Goal: Task Accomplishment & Management: Manage account settings

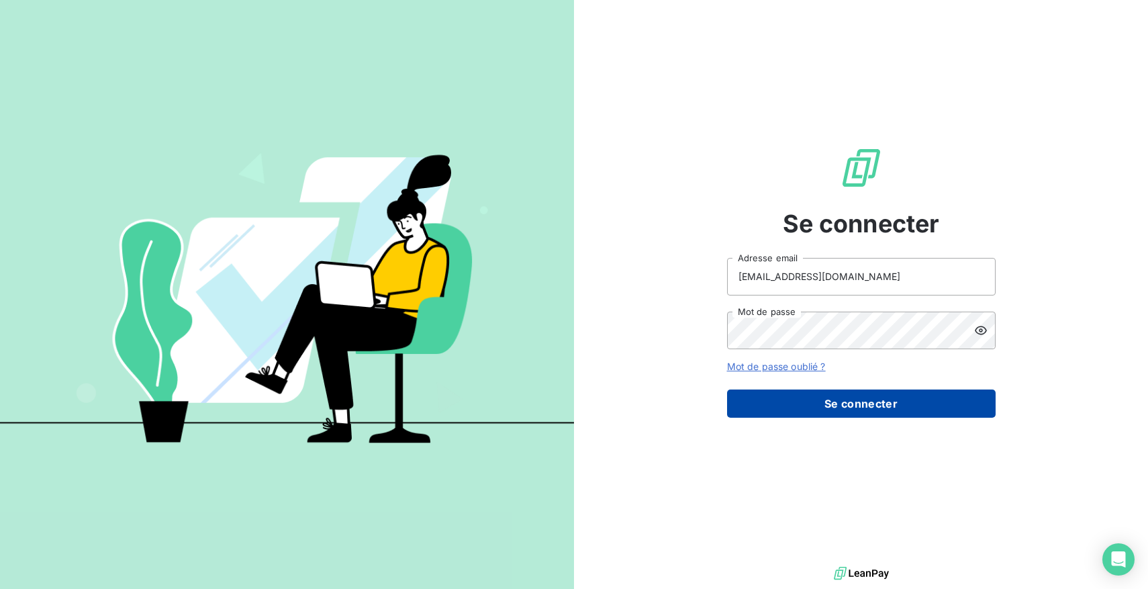
click at [765, 404] on button "Se connecter" at bounding box center [861, 404] width 269 height 28
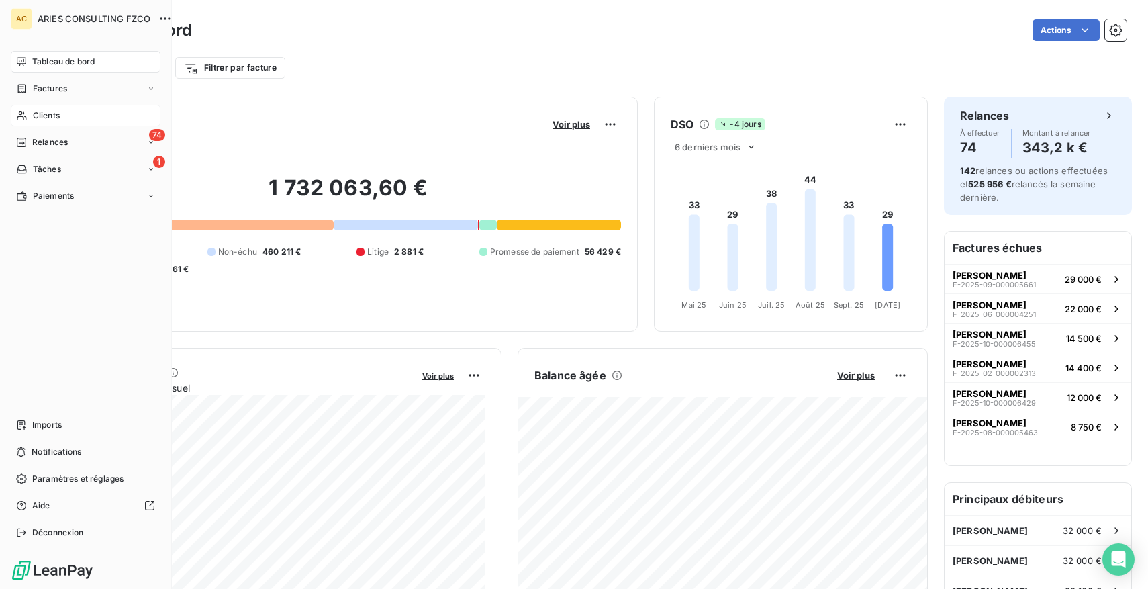
click at [21, 110] on icon at bounding box center [21, 115] width 11 height 11
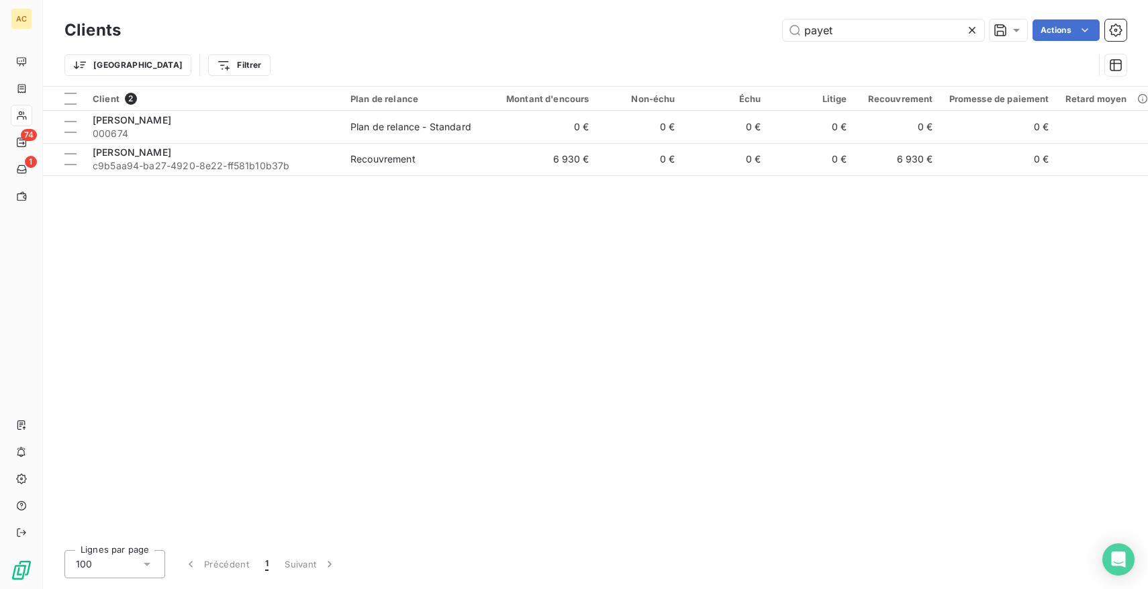
click at [970, 28] on icon at bounding box center [972, 30] width 7 height 7
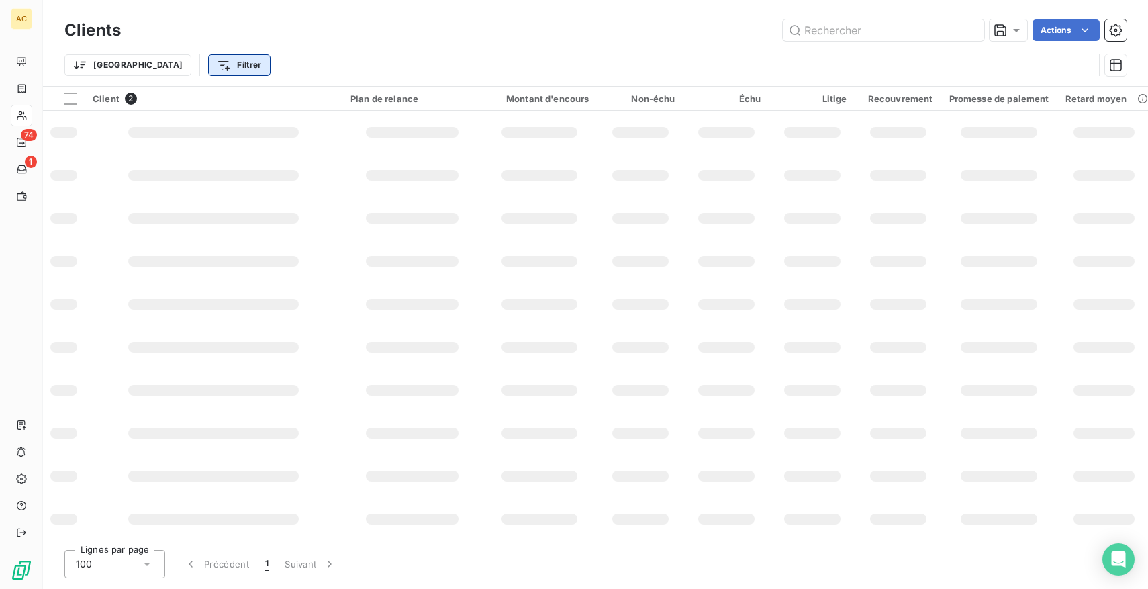
click at [152, 58] on html "AC 74 1 Clients Actions Trier Filtrer Client 2 Plan de relance Montant d'encour…" at bounding box center [574, 294] width 1148 height 589
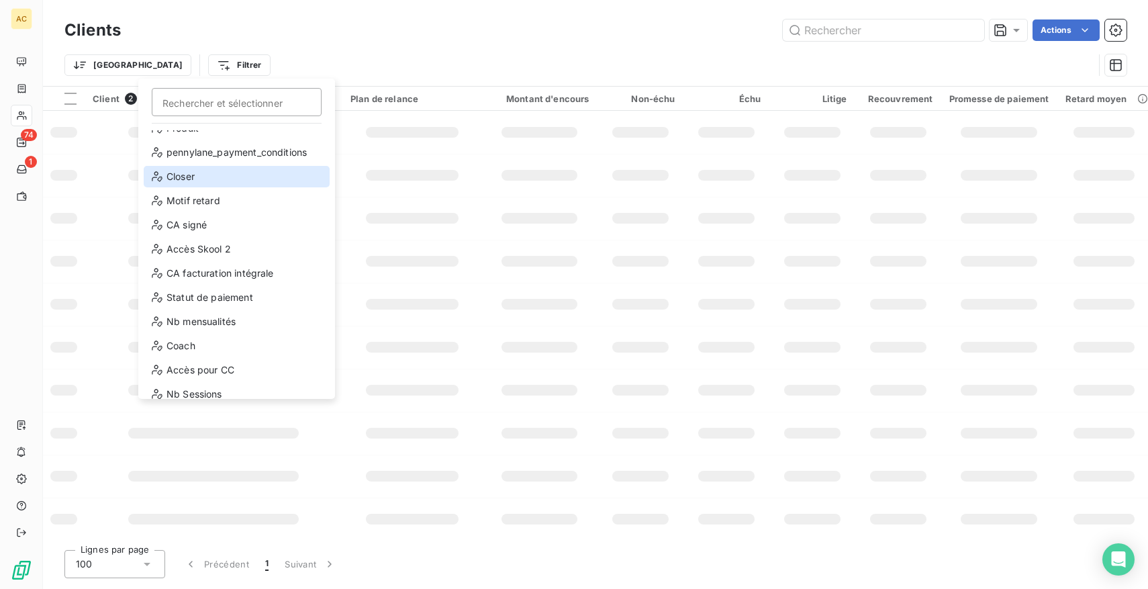
scroll to position [169, 0]
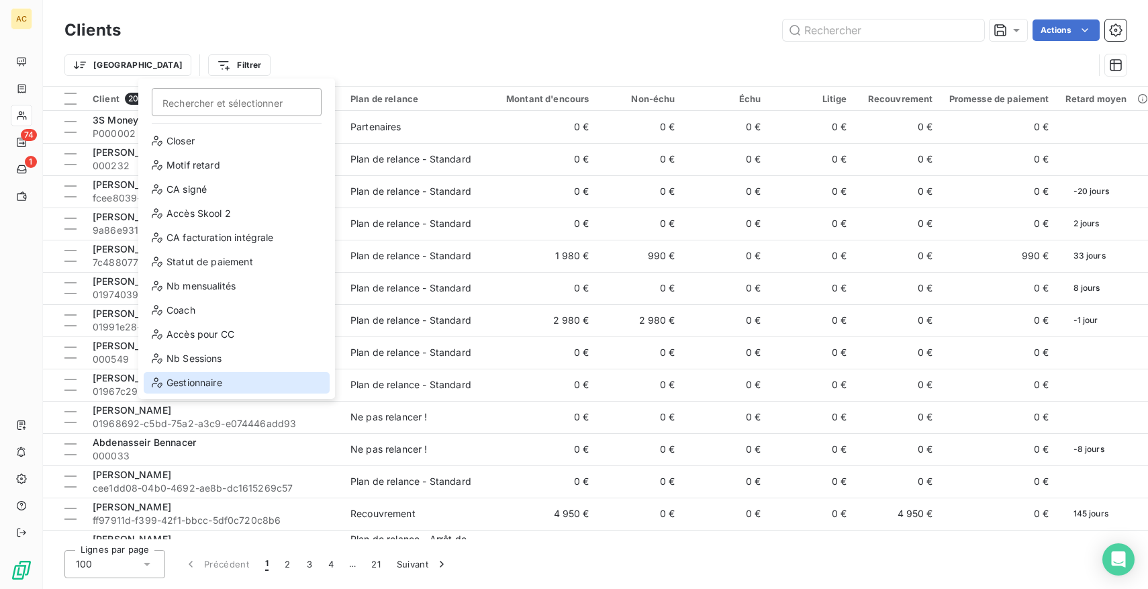
click at [195, 379] on div "Gestionnaire" at bounding box center [237, 382] width 186 height 21
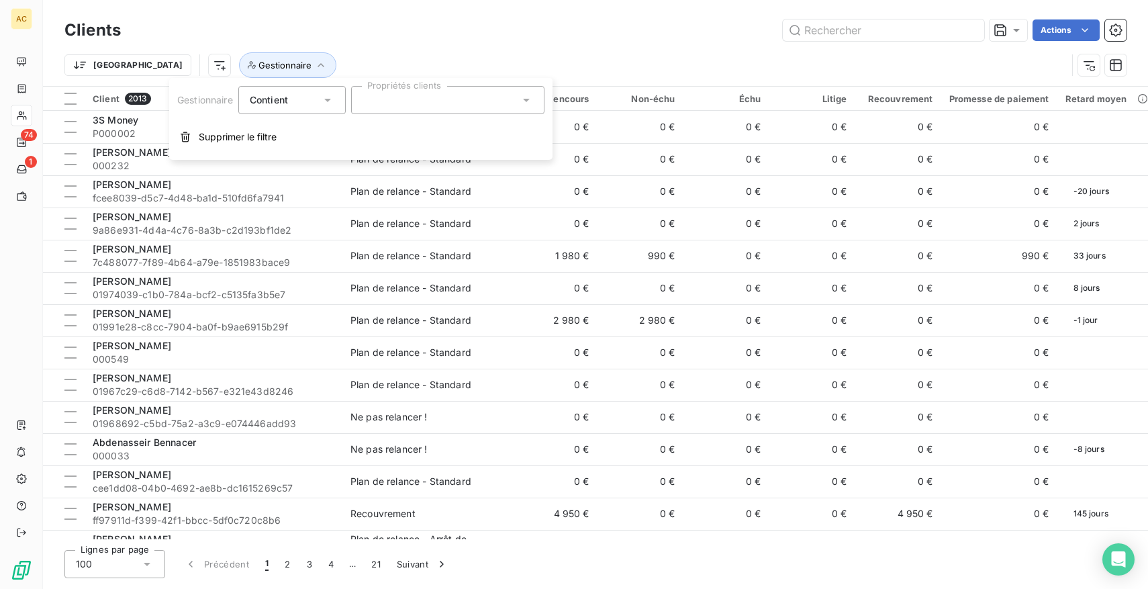
click at [308, 113] on div "Contient" at bounding box center [291, 100] width 107 height 28
click at [298, 150] on span "Ne contient pas" at bounding box center [301, 155] width 73 height 11
click at [406, 91] on div at bounding box center [447, 100] width 193 height 28
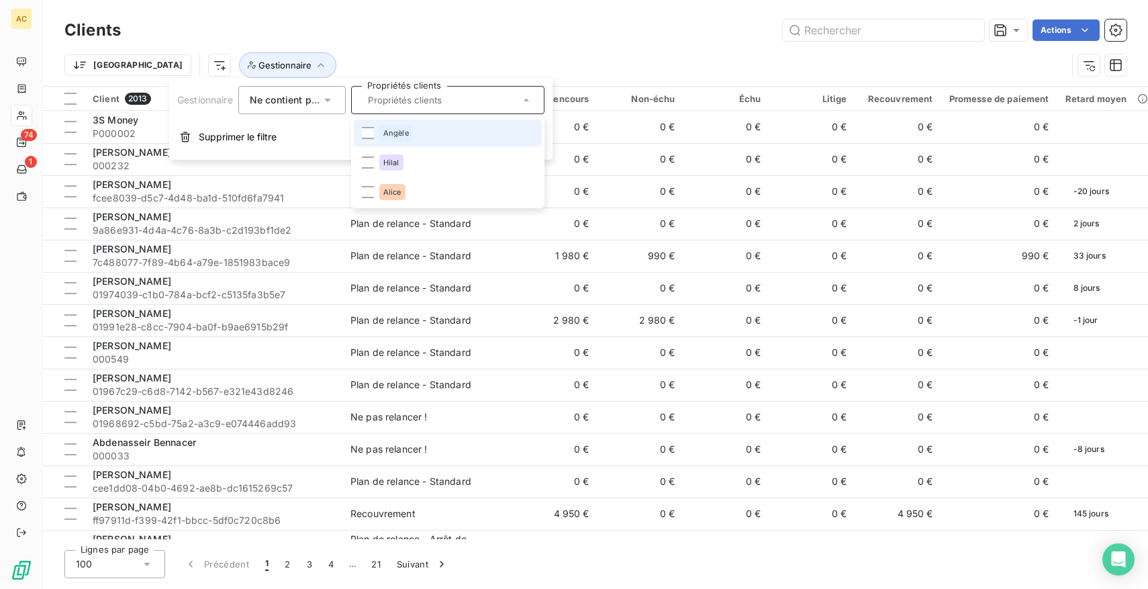
click at [387, 139] on div "Angèle" at bounding box center [396, 133] width 34 height 16
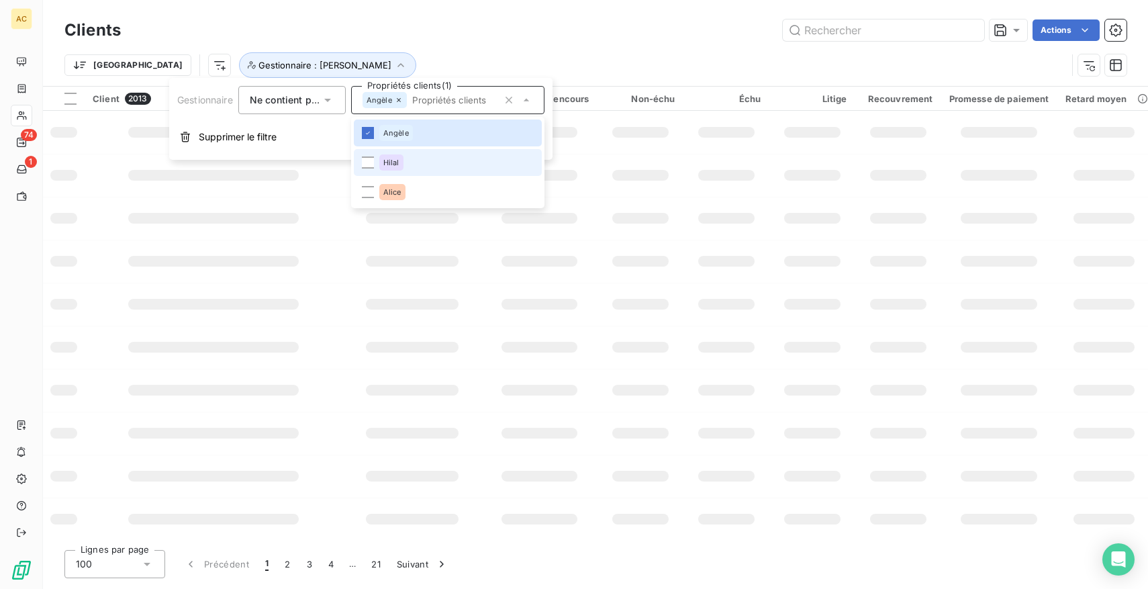
click at [383, 156] on div "Hilal" at bounding box center [391, 162] width 24 height 16
click at [377, 191] on li "Alice" at bounding box center [448, 192] width 188 height 27
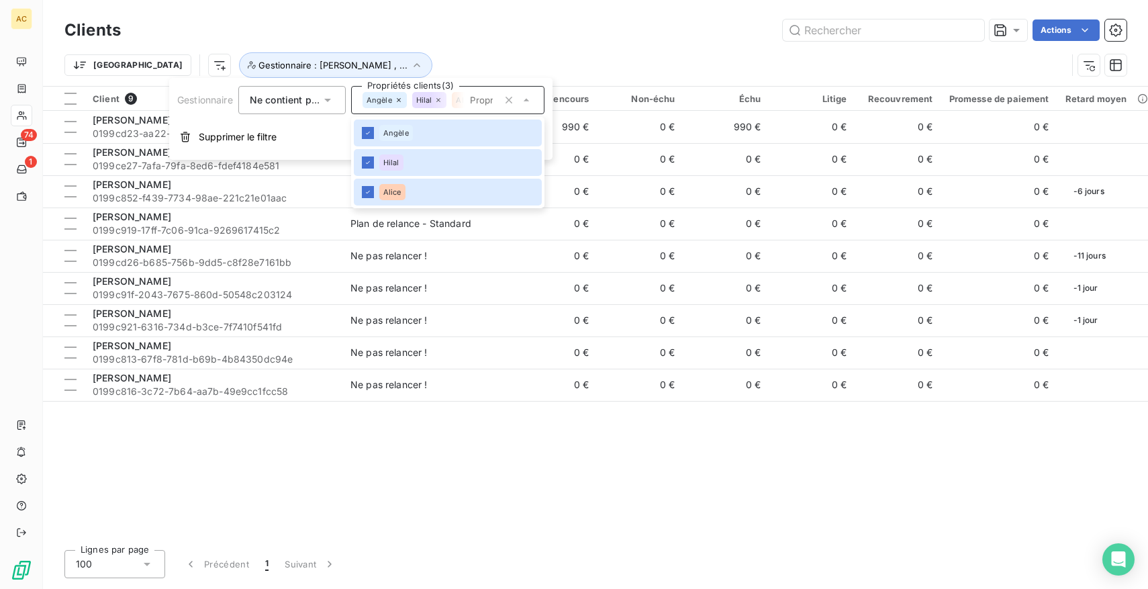
click at [278, 28] on div "Actions" at bounding box center [632, 29] width 990 height 21
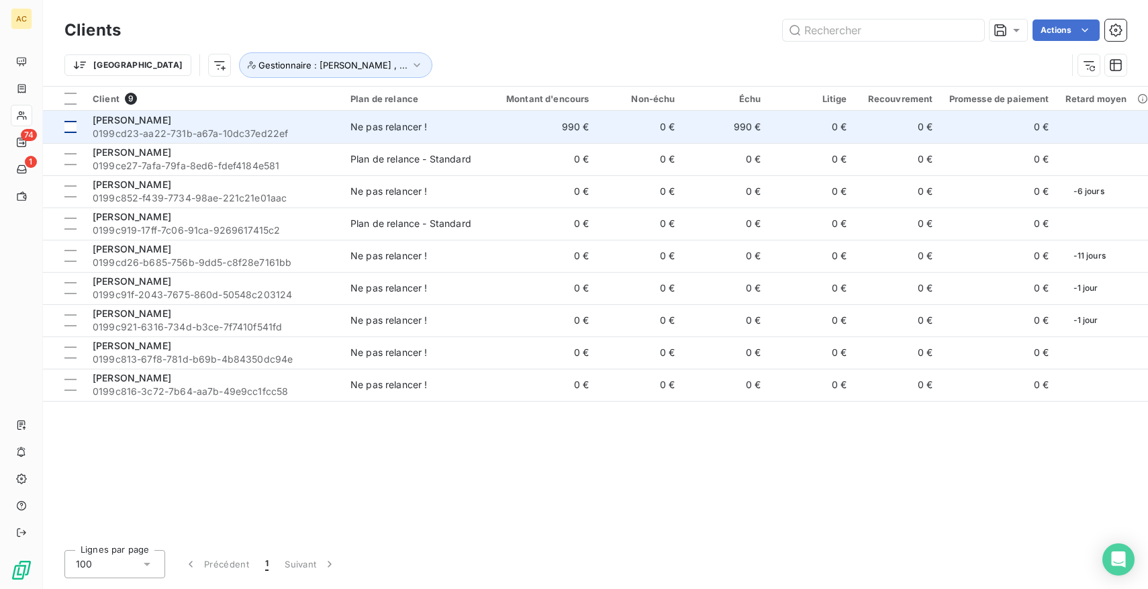
click at [73, 124] on div at bounding box center [70, 127] width 12 height 12
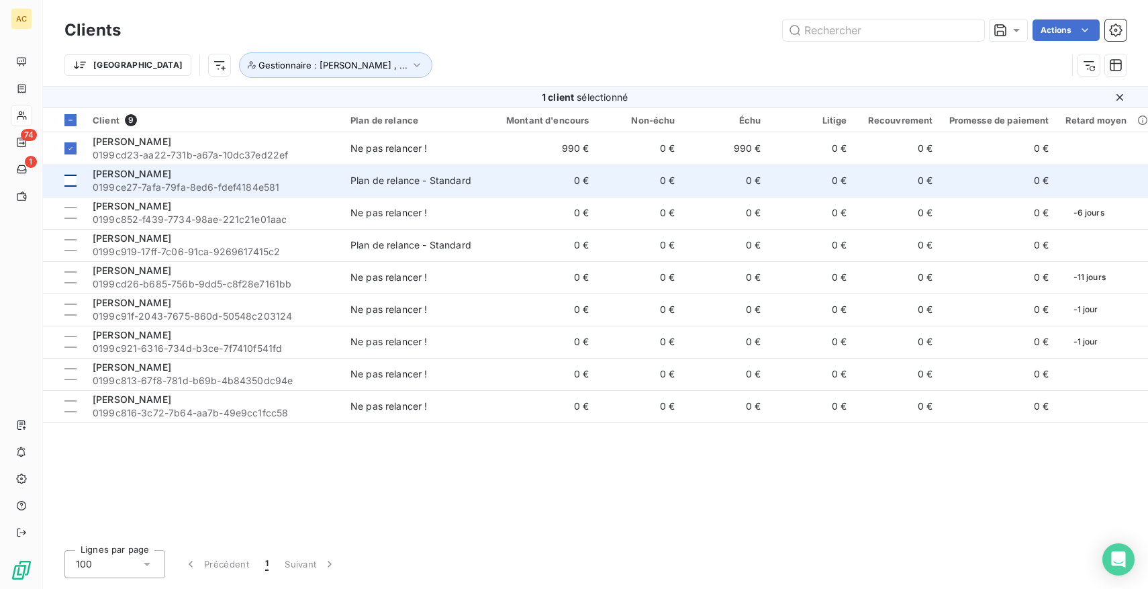
click at [71, 175] on div at bounding box center [70, 181] width 12 height 12
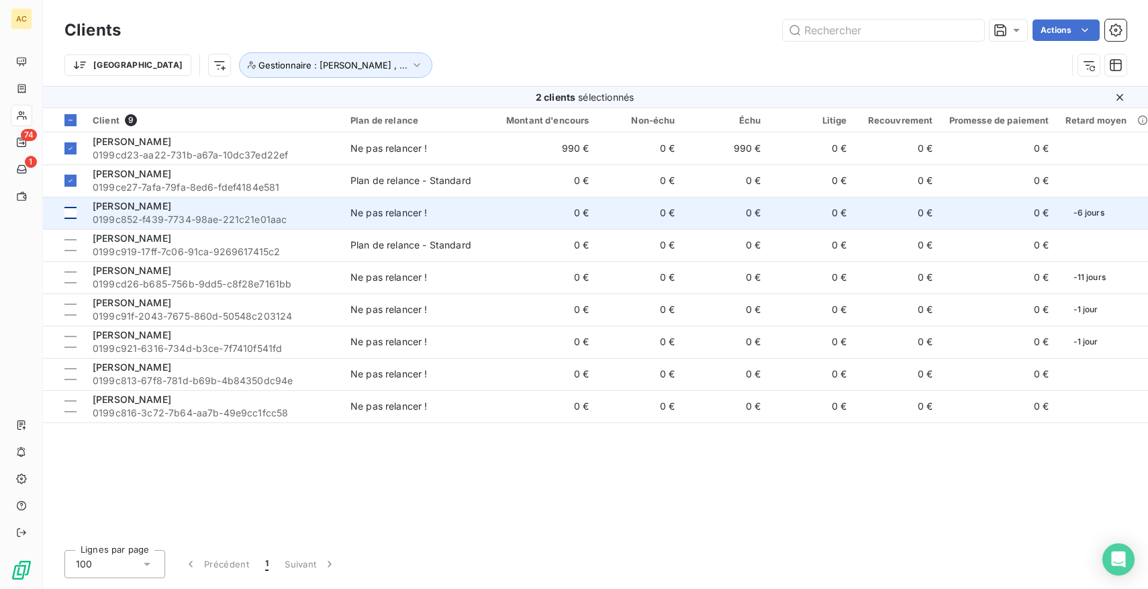
click at [73, 217] on div at bounding box center [70, 213] width 12 height 12
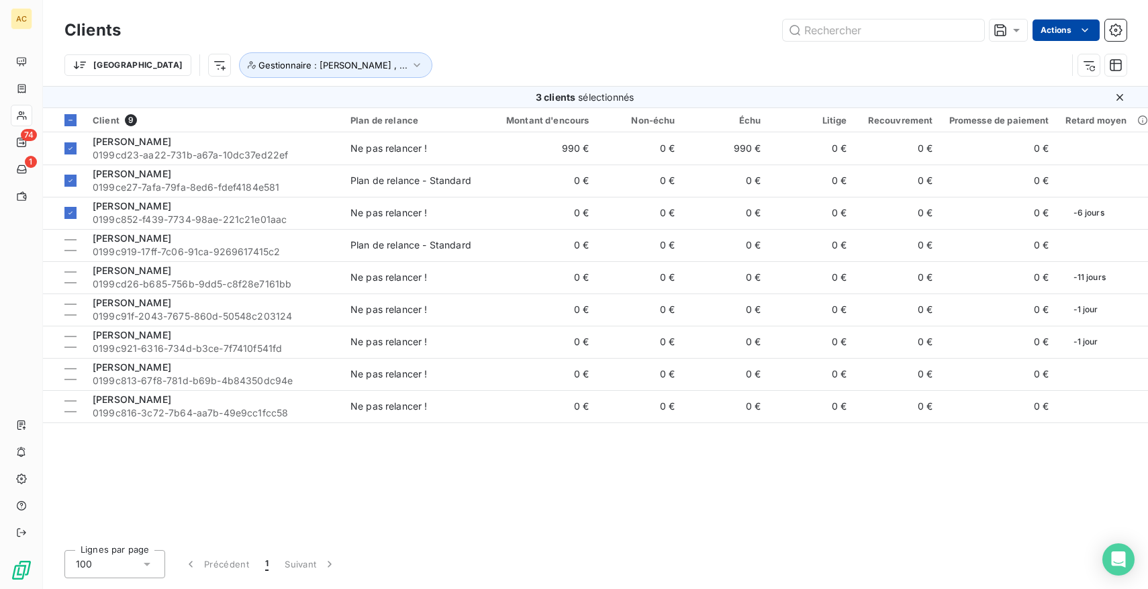
click at [1071, 32] on html "AC 74 1 Clients Actions Trier Gestionnaire : [PERSON_NAME] , ... 3 clients séle…" at bounding box center [574, 294] width 1148 height 589
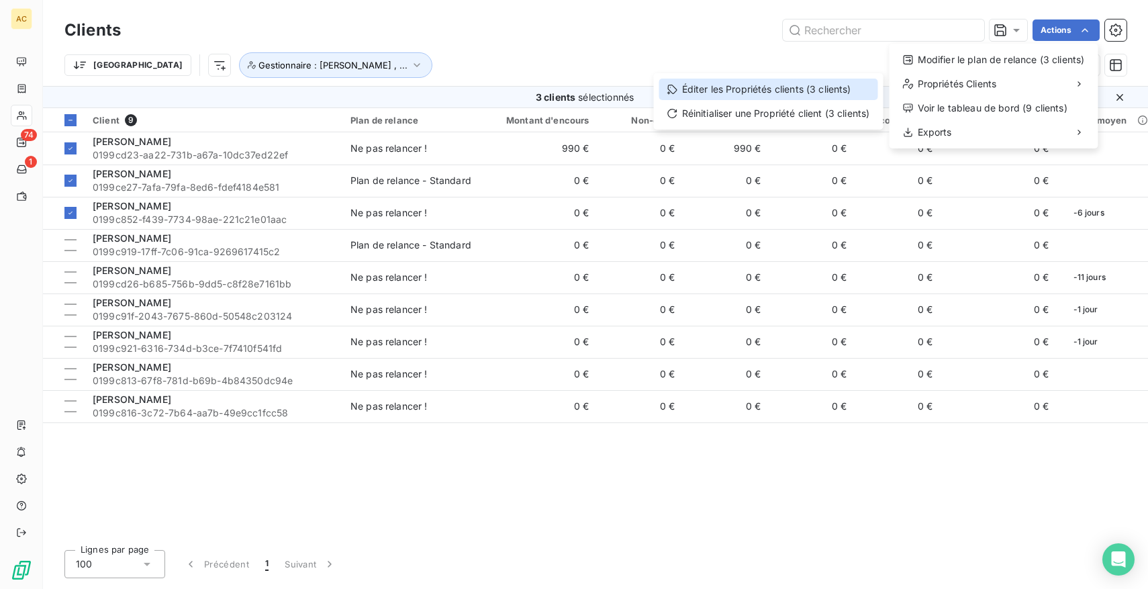
click at [797, 87] on div "Éditer les Propriétés clients (3 clients)" at bounding box center [769, 89] width 219 height 21
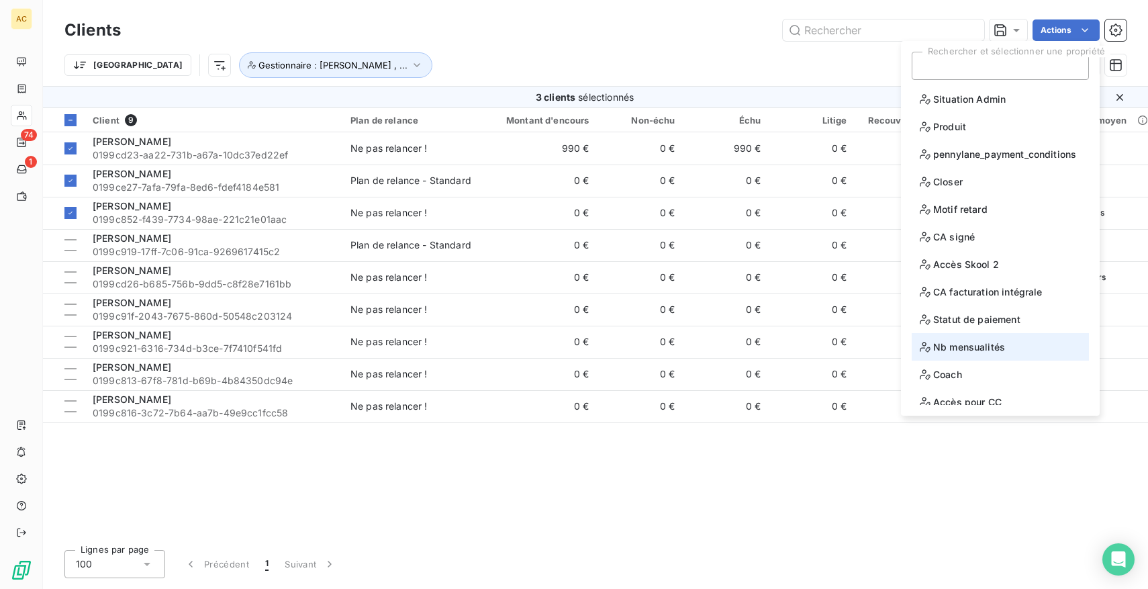
scroll to position [66, 0]
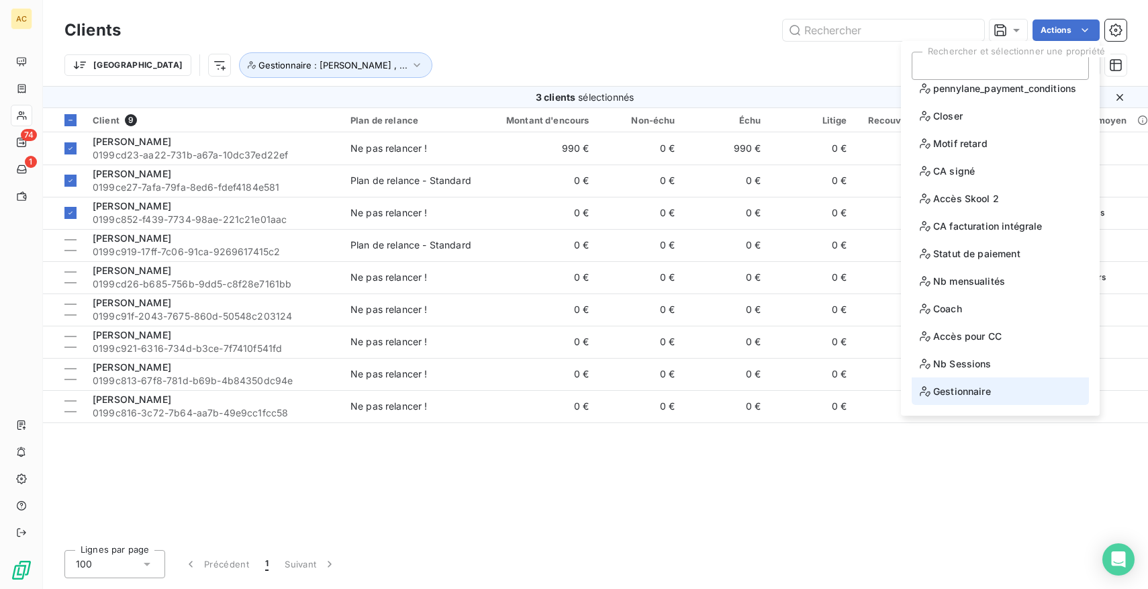
click at [998, 378] on li "Gestionnaire" at bounding box center [1000, 391] width 177 height 28
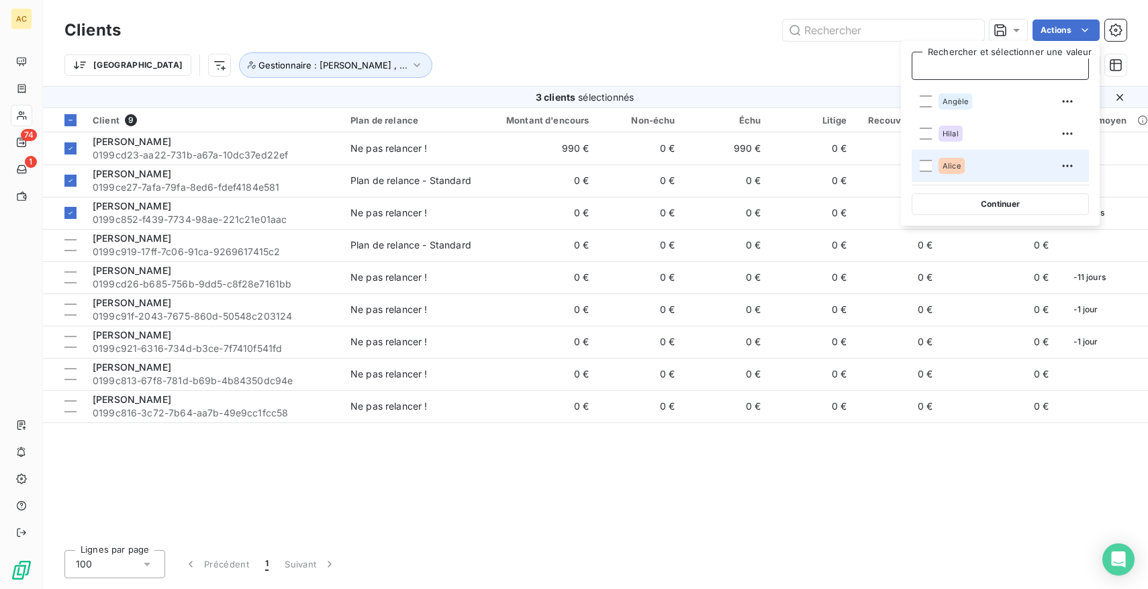
click at [939, 165] on div "Alice" at bounding box center [952, 166] width 26 height 16
click at [711, 38] on div "Actions" at bounding box center [632, 29] width 990 height 21
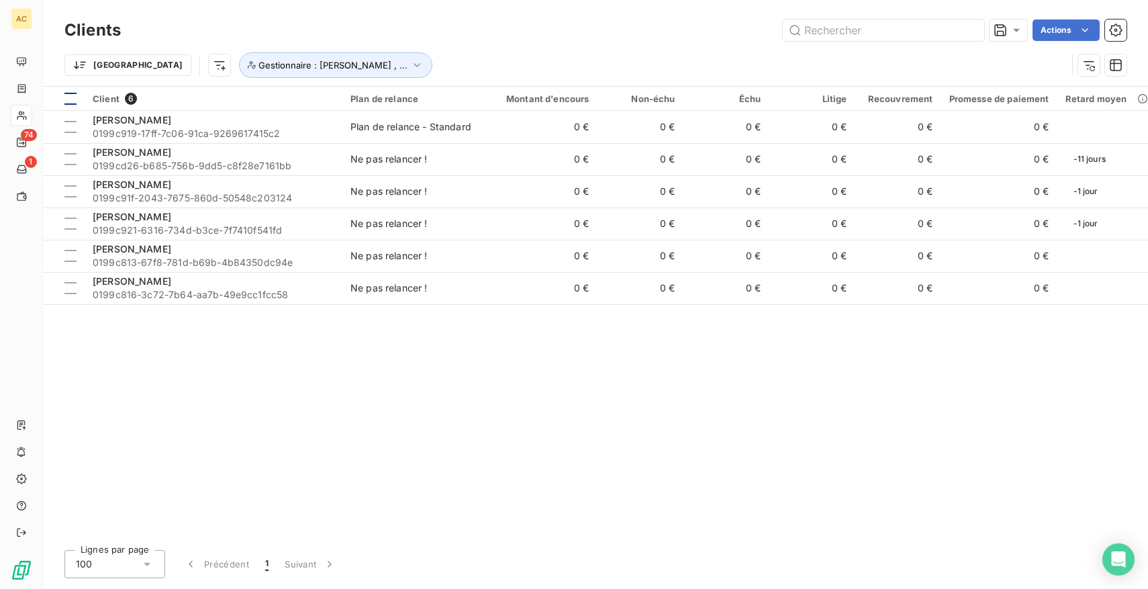
click at [69, 94] on div at bounding box center [70, 99] width 12 height 12
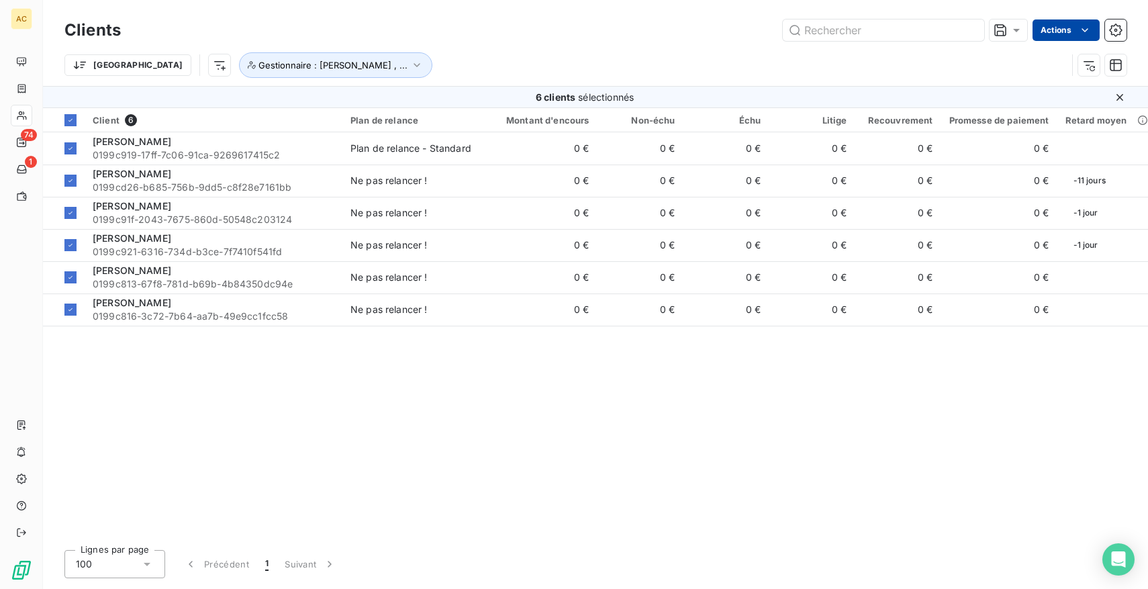
click at [1072, 38] on html "AC 74 1 Clients Actions Trier Gestionnaire : [PERSON_NAME] , ... 6 clients séle…" at bounding box center [574, 294] width 1148 height 589
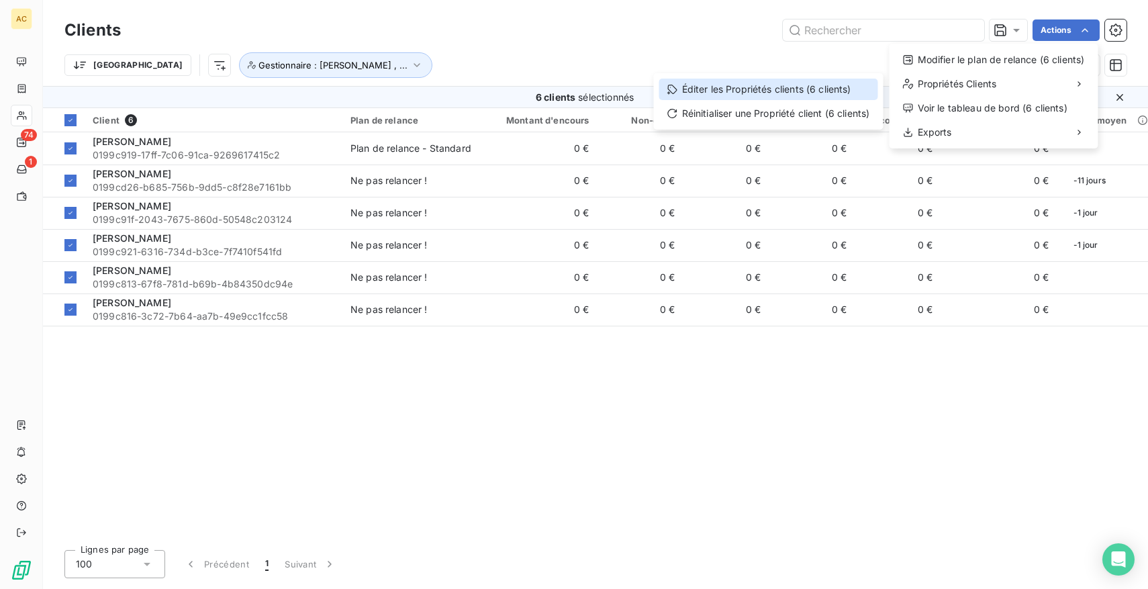
click at [721, 86] on div "Éditer les Propriétés clients (6 clients)" at bounding box center [769, 89] width 219 height 21
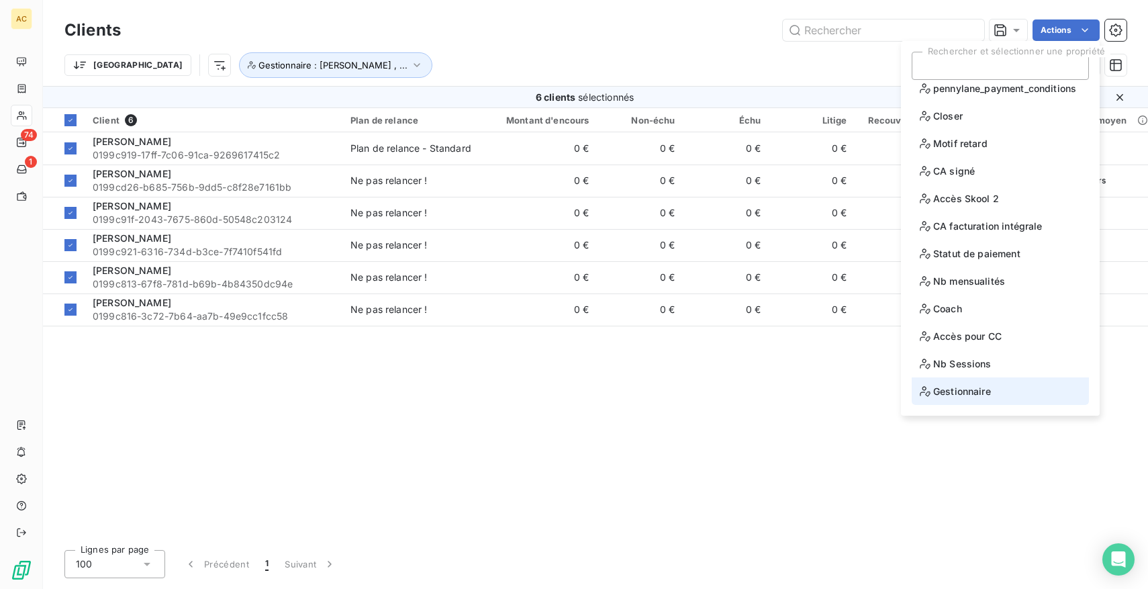
click at [949, 385] on span "Gestionnaire" at bounding box center [955, 391] width 71 height 17
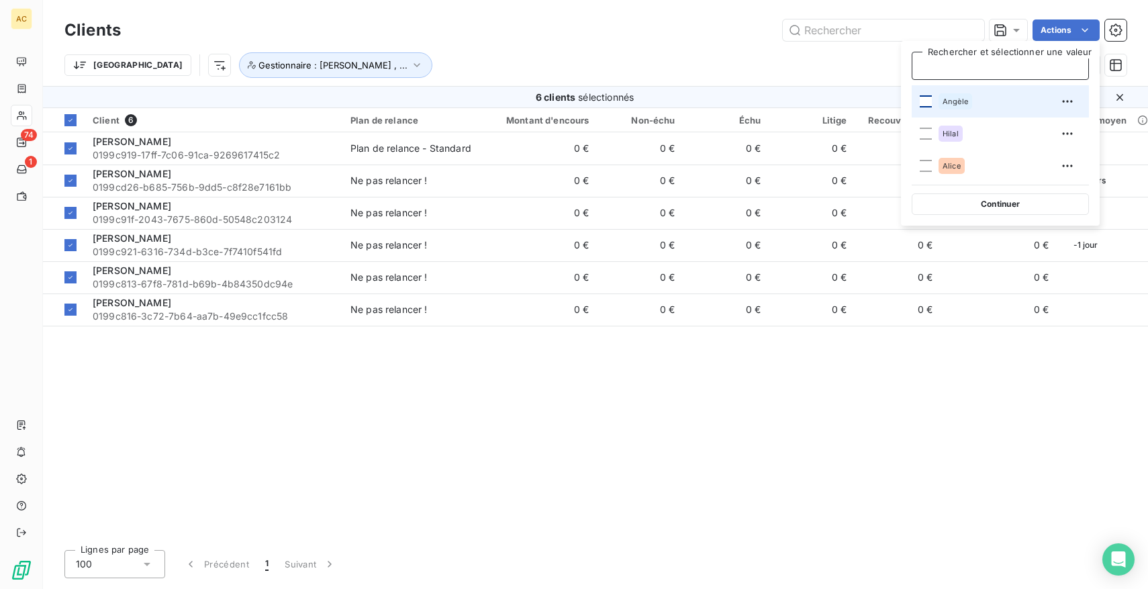
click at [927, 98] on div at bounding box center [926, 101] width 12 height 12
click at [678, 28] on div "Actions" at bounding box center [632, 29] width 990 height 21
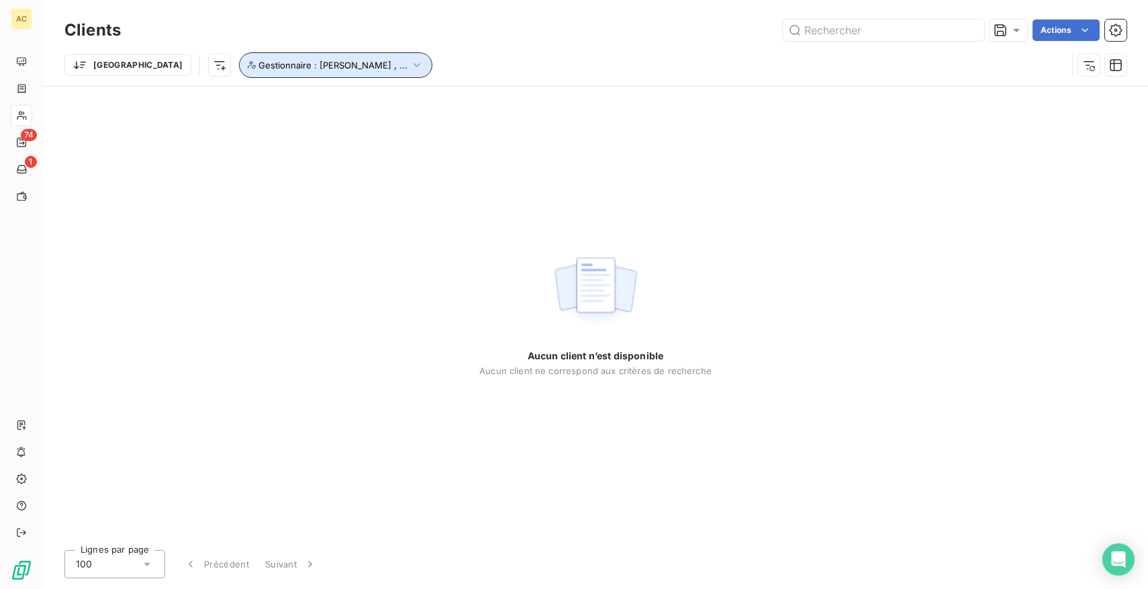
click at [259, 66] on span "Gestionnaire : [PERSON_NAME] , ..." at bounding box center [333, 65] width 149 height 11
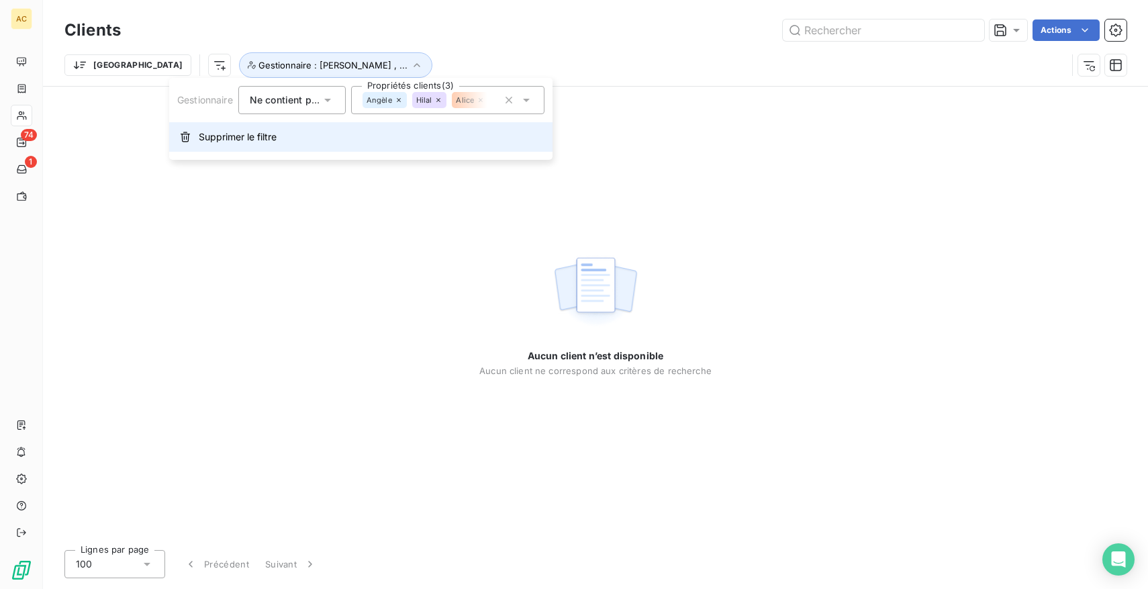
click at [222, 135] on span "Supprimer le filtre" at bounding box center [238, 136] width 78 height 13
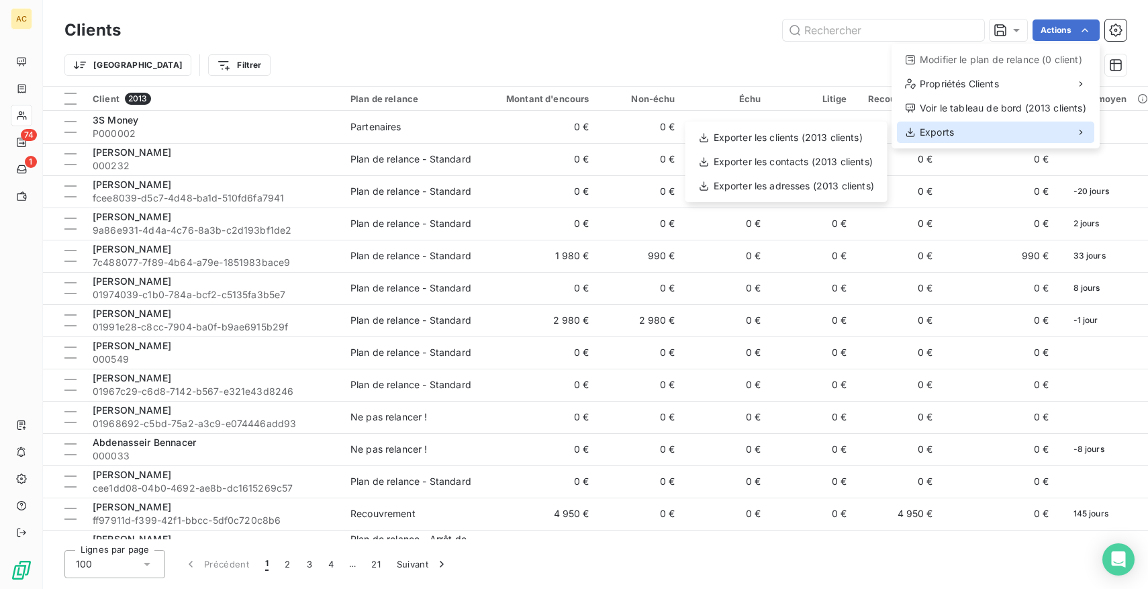
click at [956, 132] on div "Exports" at bounding box center [995, 132] width 197 height 21
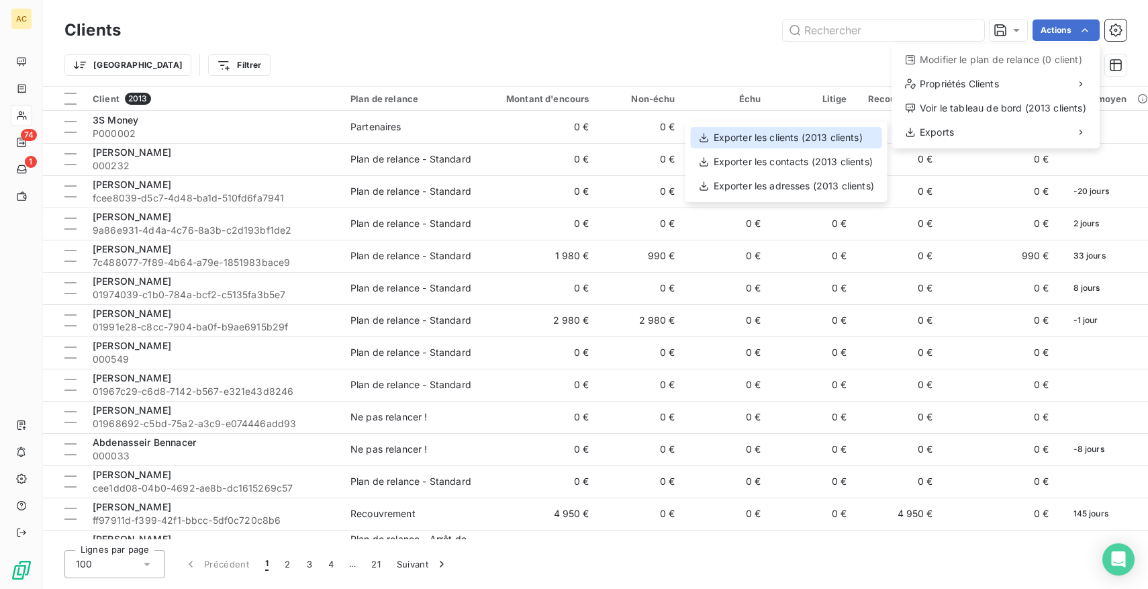
click at [820, 133] on div "Exporter les clients (2013 clients)" at bounding box center [786, 137] width 191 height 21
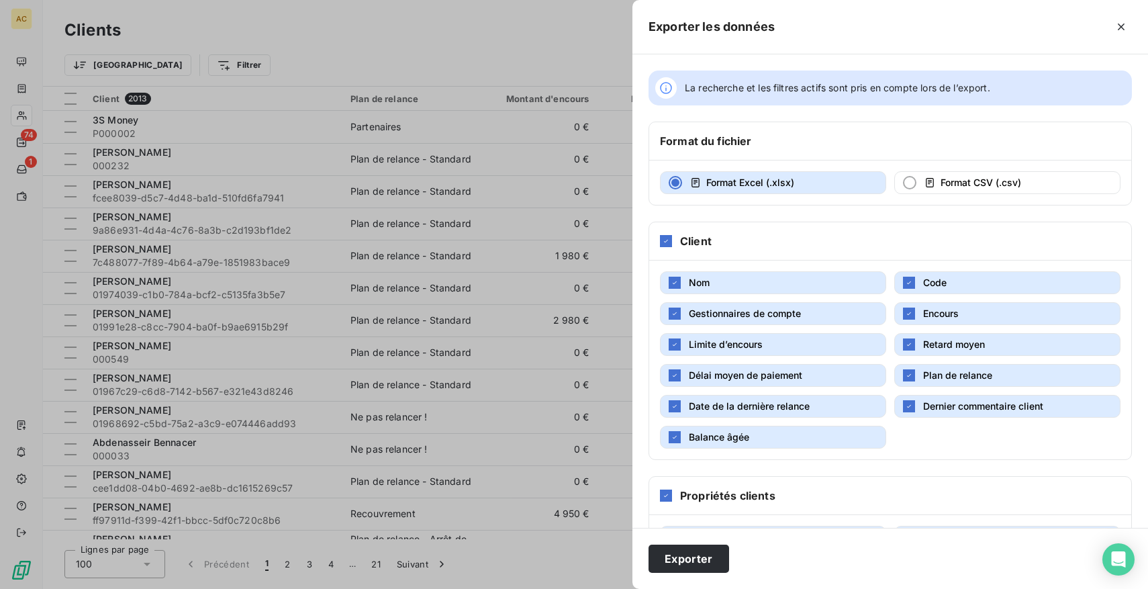
click at [803, 316] on button "Gestionnaires de compte" at bounding box center [773, 313] width 226 height 23
click at [838, 345] on button "Limite d’encours" at bounding box center [773, 344] width 226 height 23
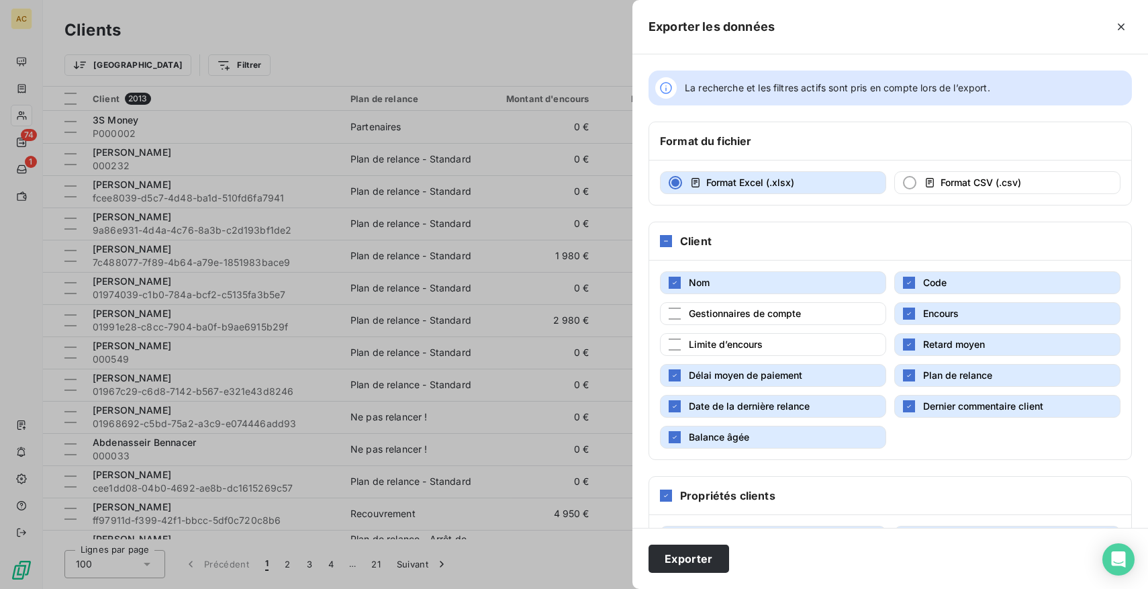
click at [925, 345] on span "Retard moyen" at bounding box center [954, 343] width 62 height 11
click at [786, 373] on span "Délai moyen de paiement" at bounding box center [746, 374] width 114 height 11
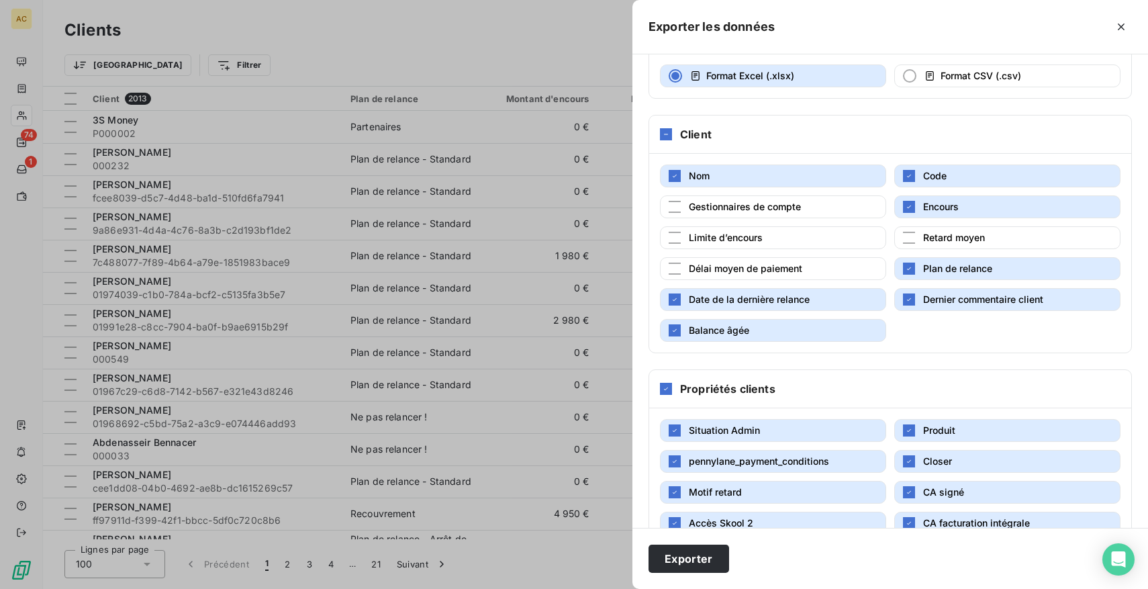
scroll to position [234, 0]
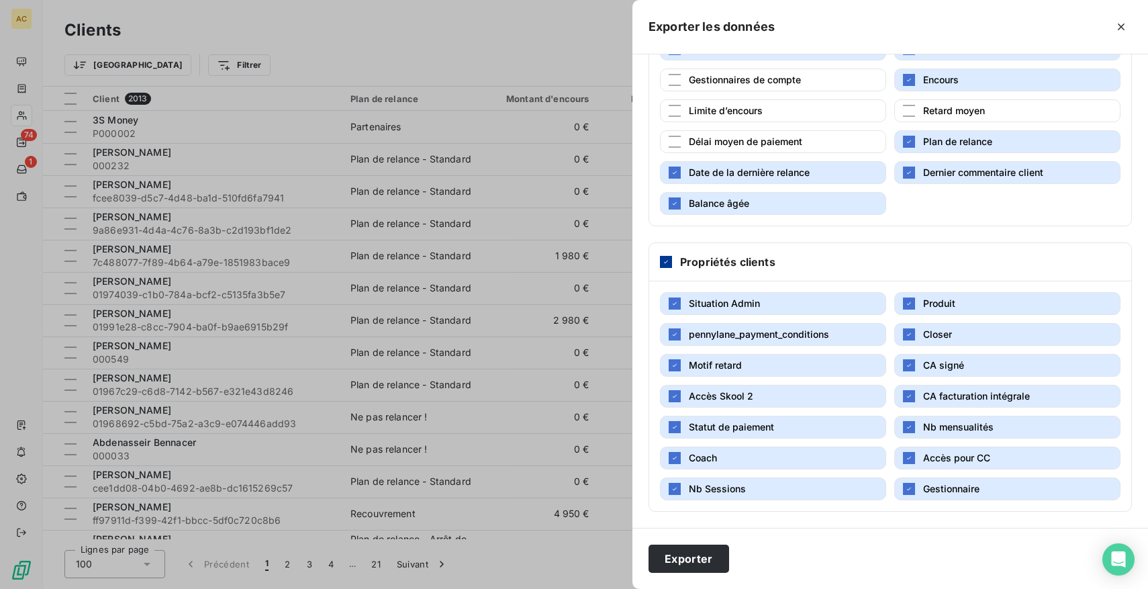
click at [668, 260] on icon at bounding box center [666, 262] width 8 height 8
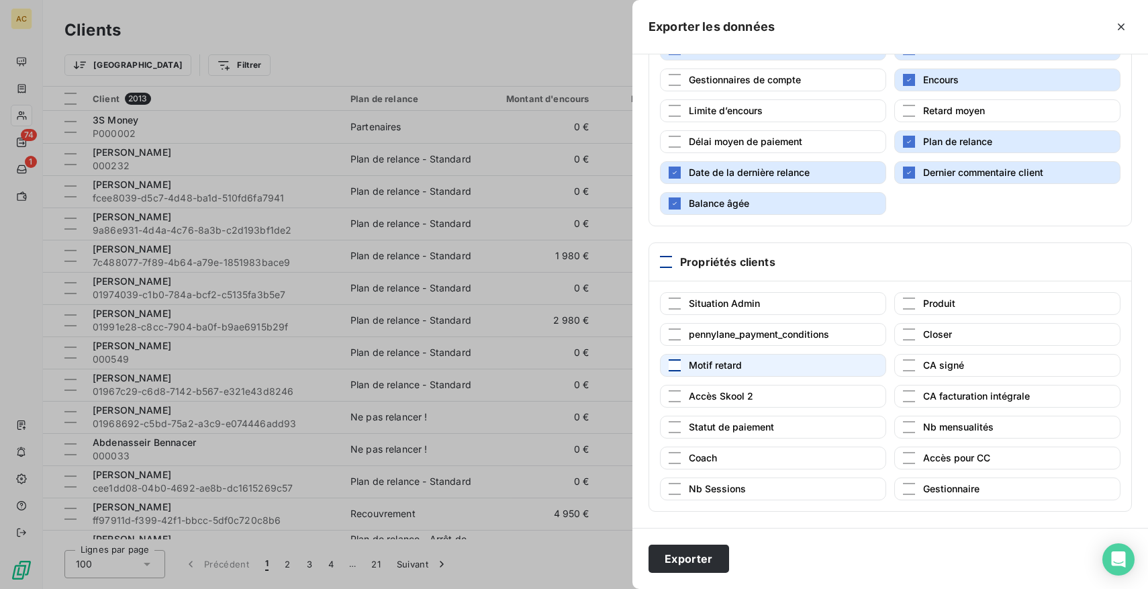
click at [676, 366] on div "button" at bounding box center [675, 365] width 12 height 12
click at [917, 486] on button "Gestionnaire" at bounding box center [1008, 489] width 226 height 23
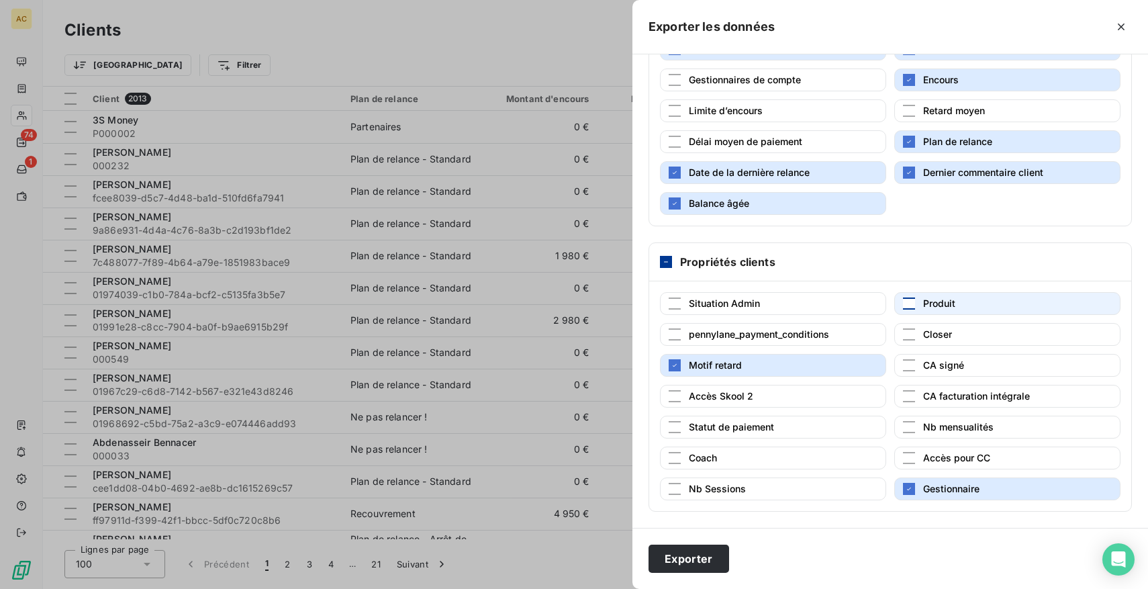
click at [909, 303] on div "button" at bounding box center [909, 304] width 12 height 12
click at [668, 560] on button "Exporter" at bounding box center [689, 559] width 81 height 28
